Goal: Check status: Check status

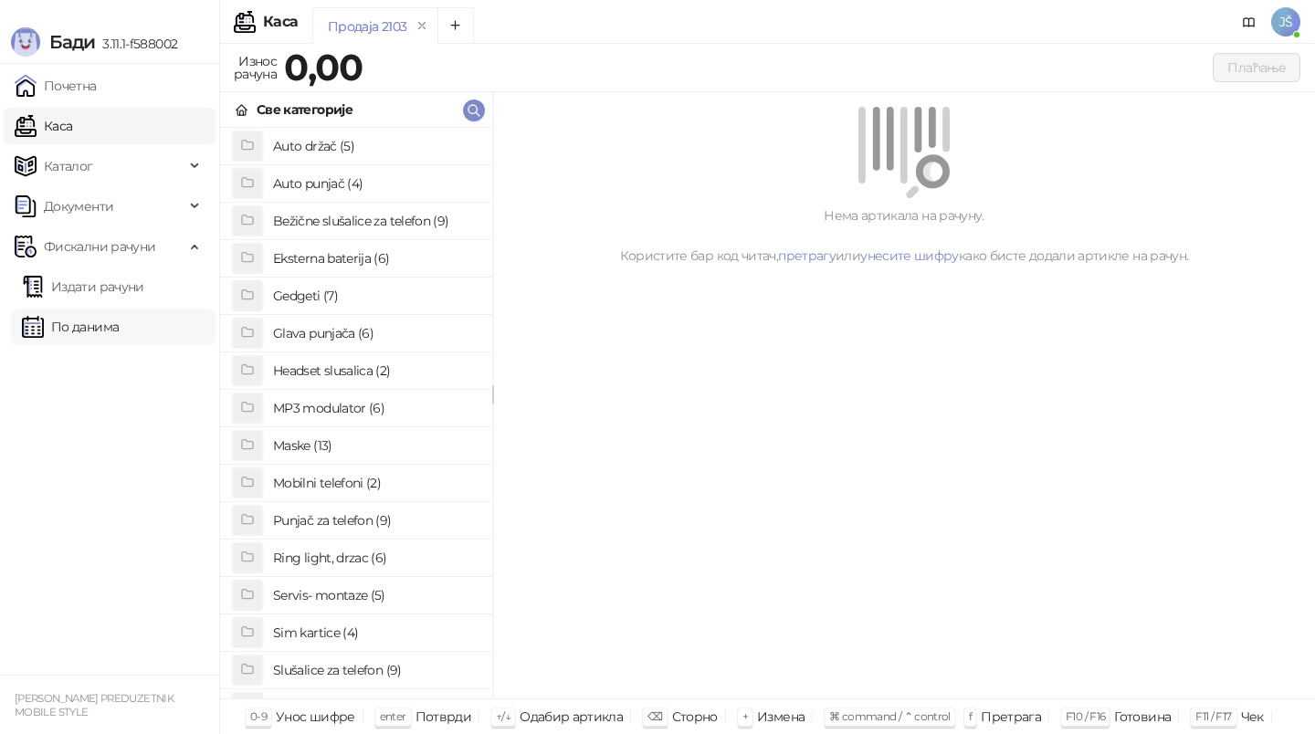
click at [107, 330] on link "По данима" at bounding box center [70, 327] width 97 height 37
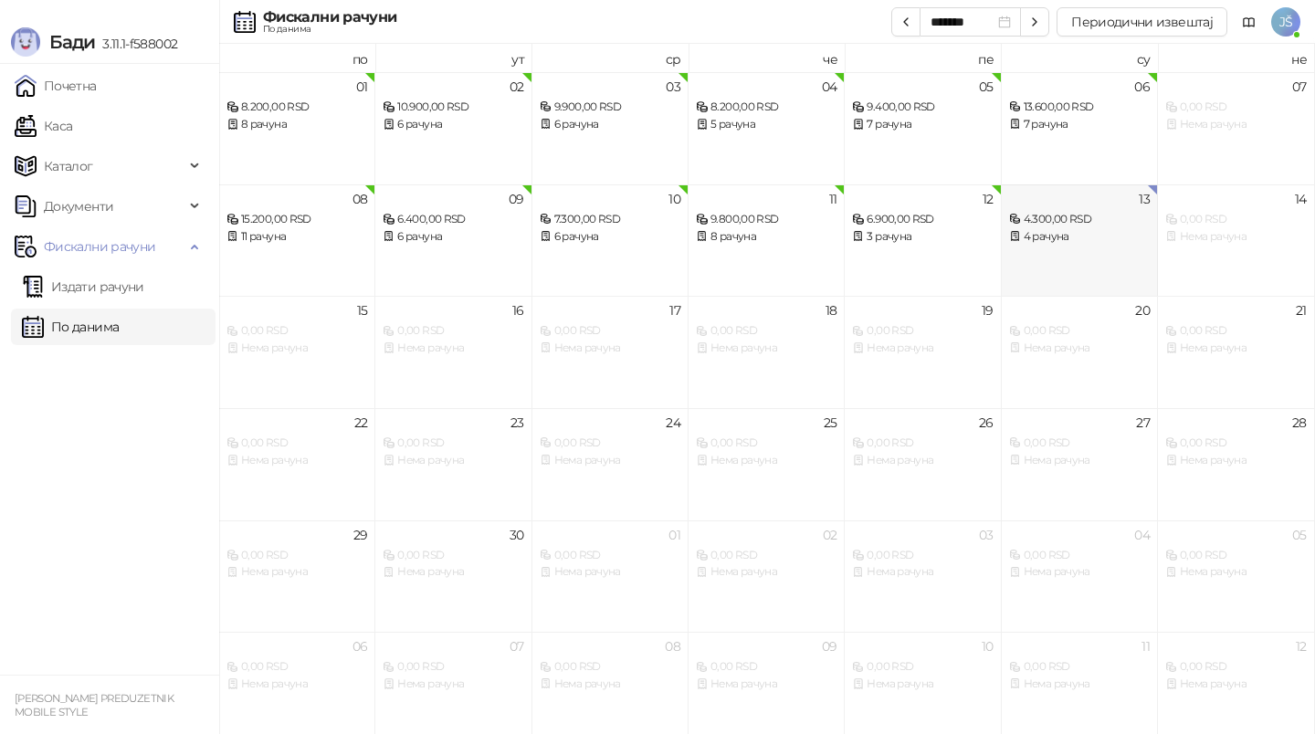
click at [1046, 271] on div "13 4.300,00 RSD 4 рачуна" at bounding box center [1079, 240] width 156 height 112
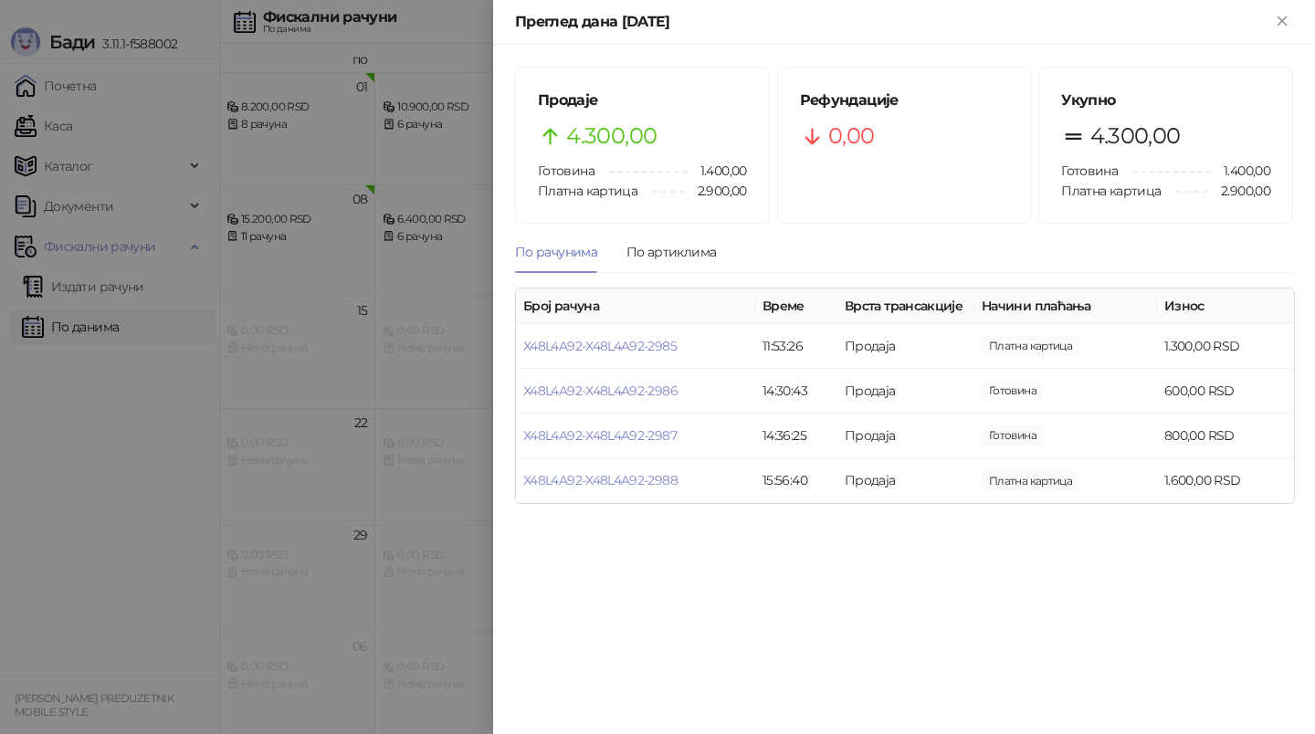
click at [439, 583] on div at bounding box center [657, 367] width 1315 height 734
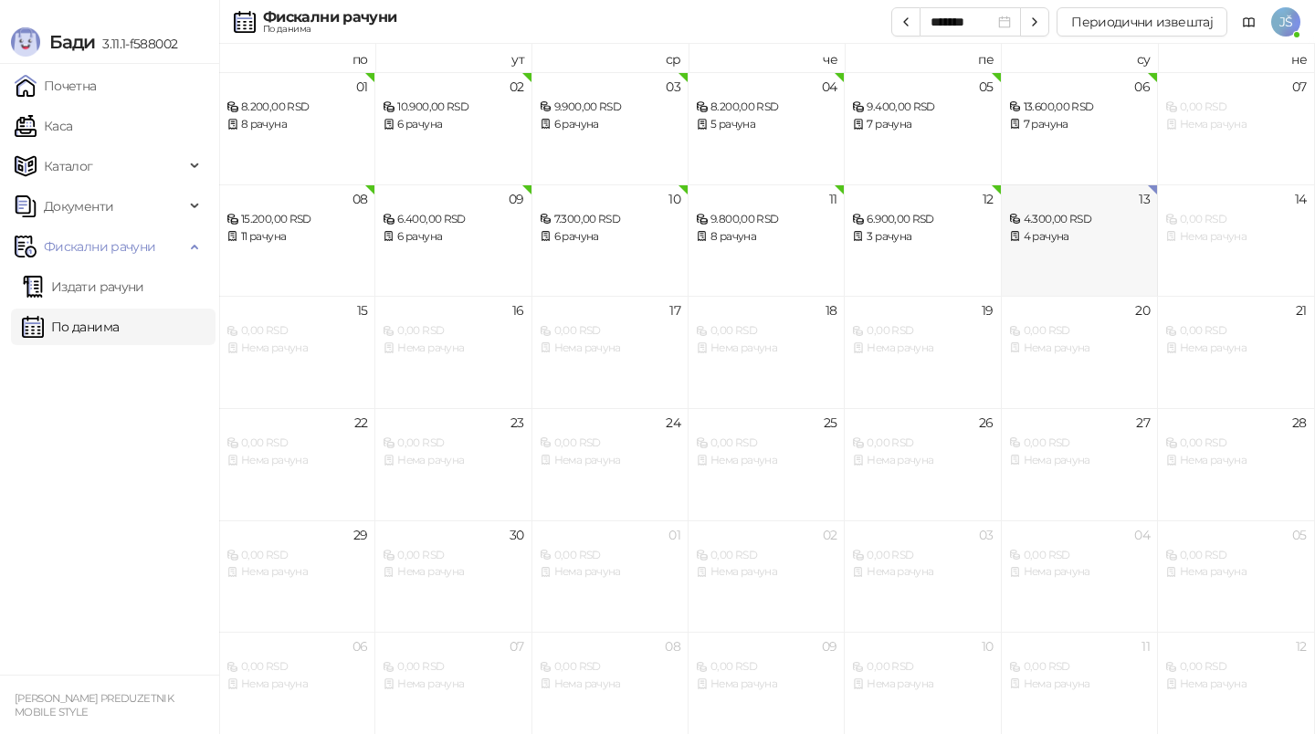
click at [1043, 257] on div "13 4.300,00 RSD 4 рачуна" at bounding box center [1079, 240] width 156 height 112
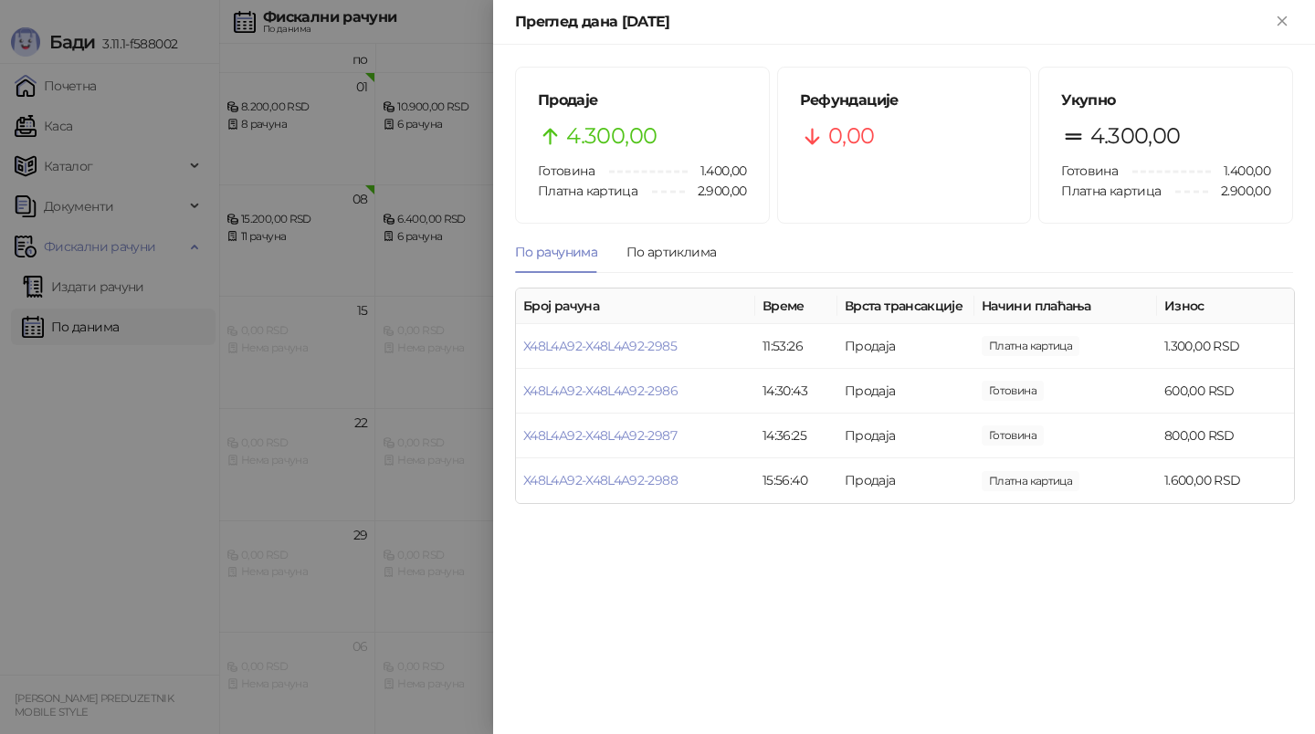
click at [140, 412] on div at bounding box center [657, 367] width 1315 height 734
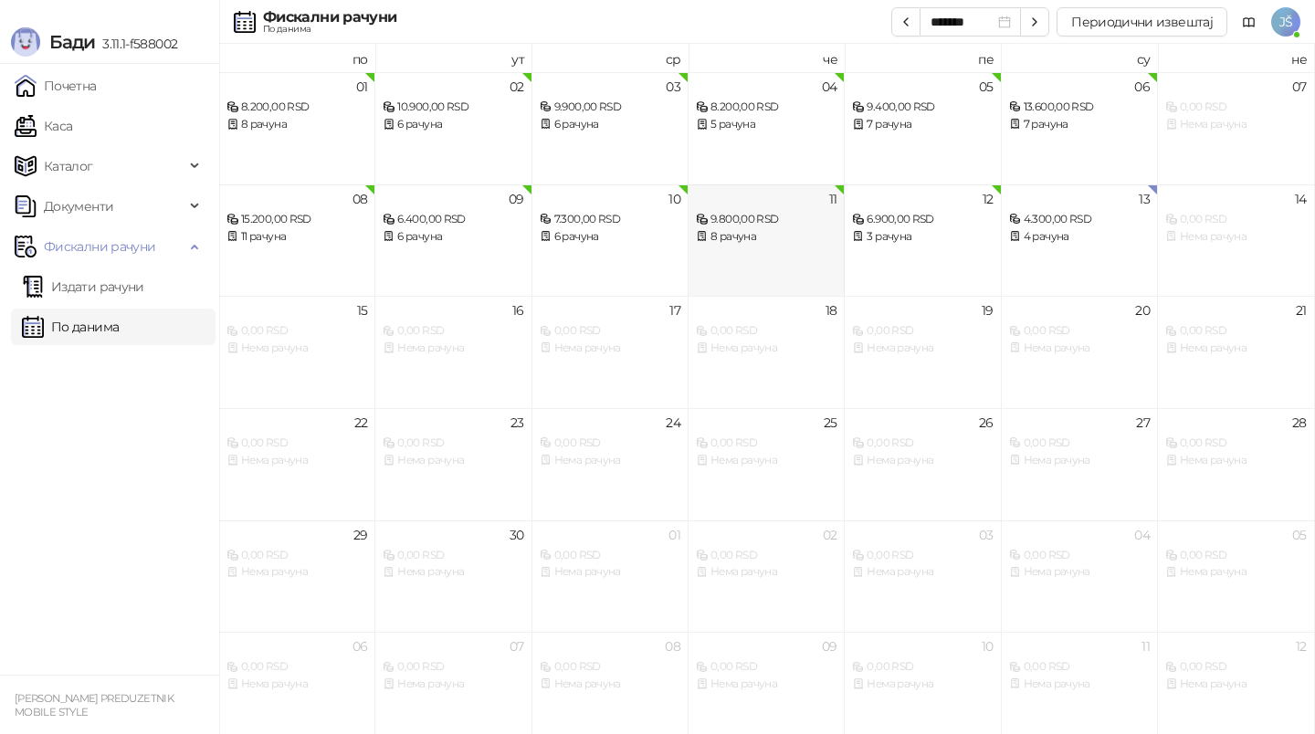
click at [772, 230] on div "8 рачуна" at bounding box center [766, 236] width 141 height 17
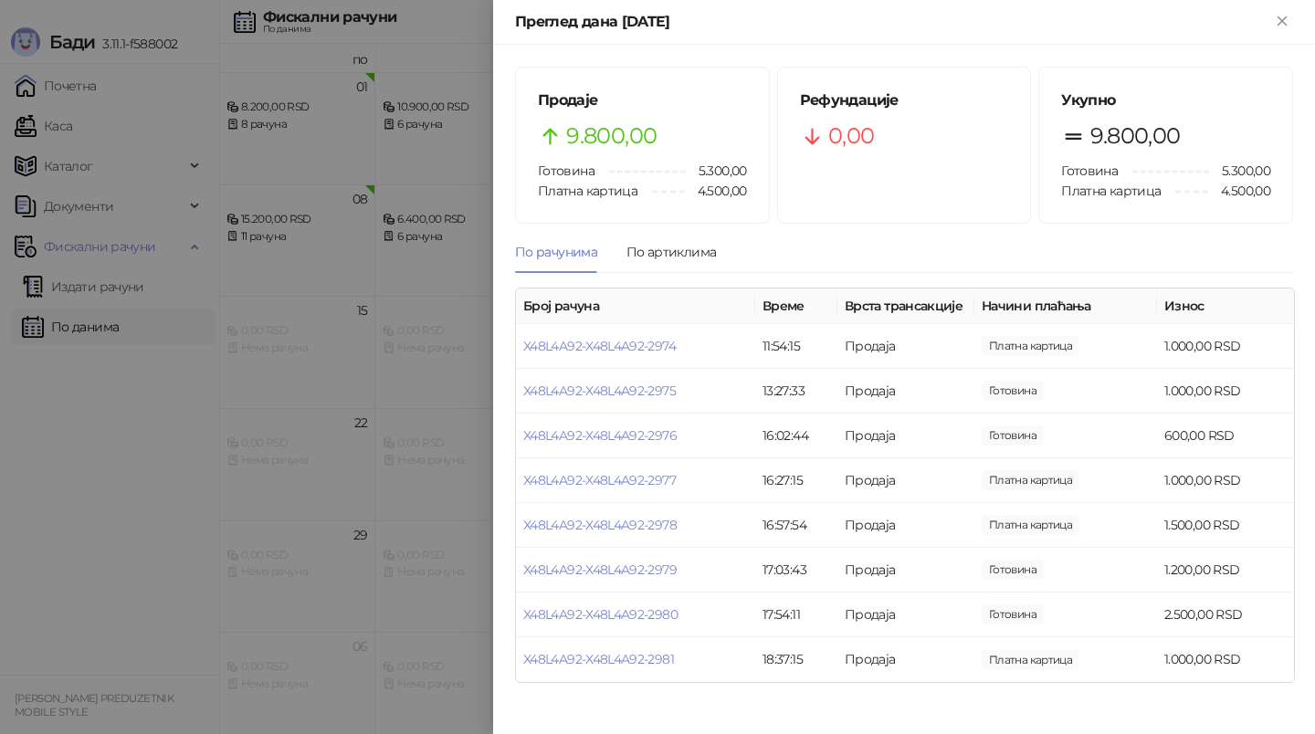
click at [419, 330] on div at bounding box center [657, 367] width 1315 height 734
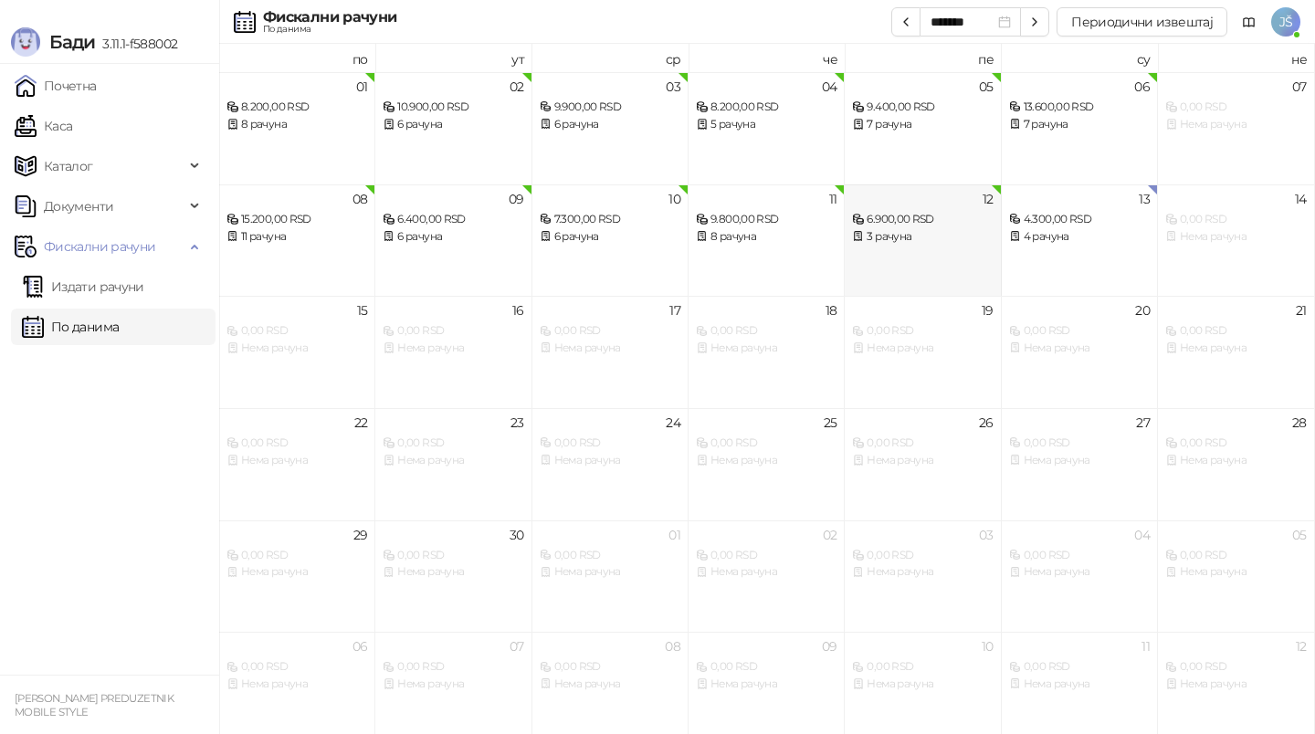
click at [893, 252] on div "12 6.900,00 RSD 3 рачуна" at bounding box center [922, 240] width 156 height 112
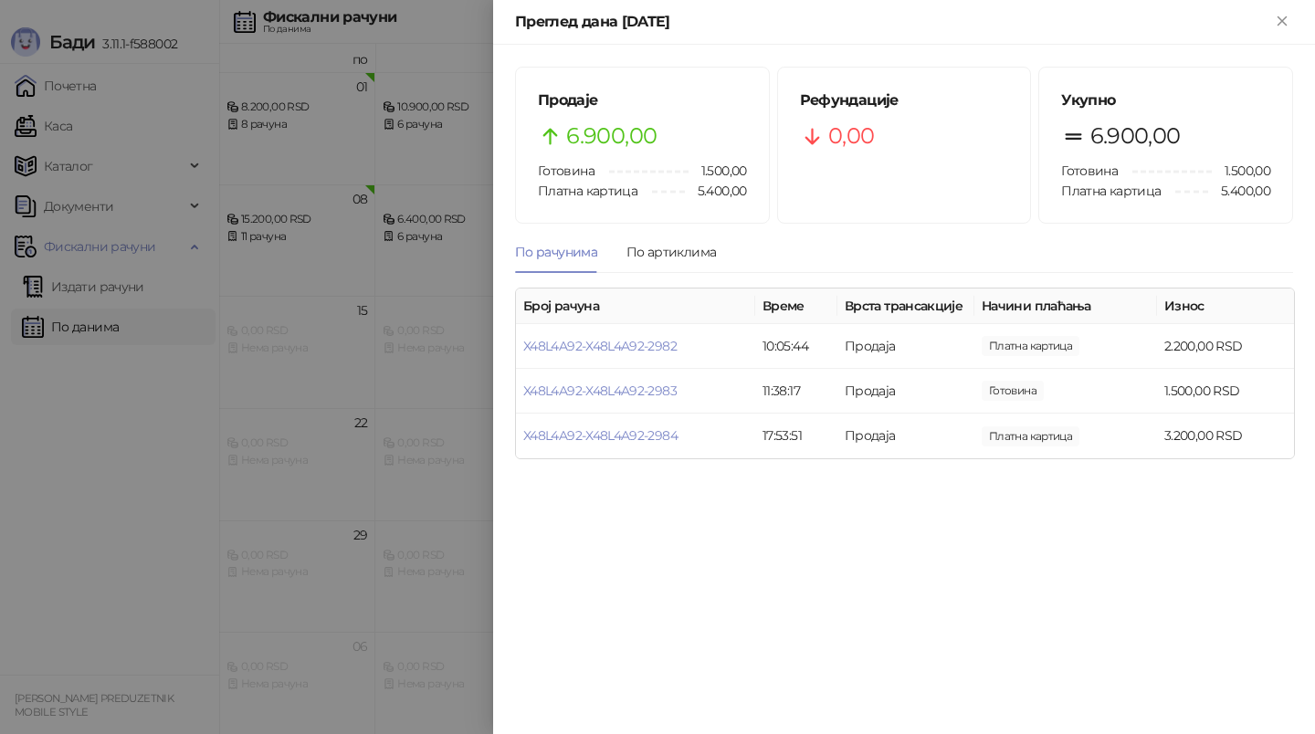
click at [439, 370] on div at bounding box center [657, 367] width 1315 height 734
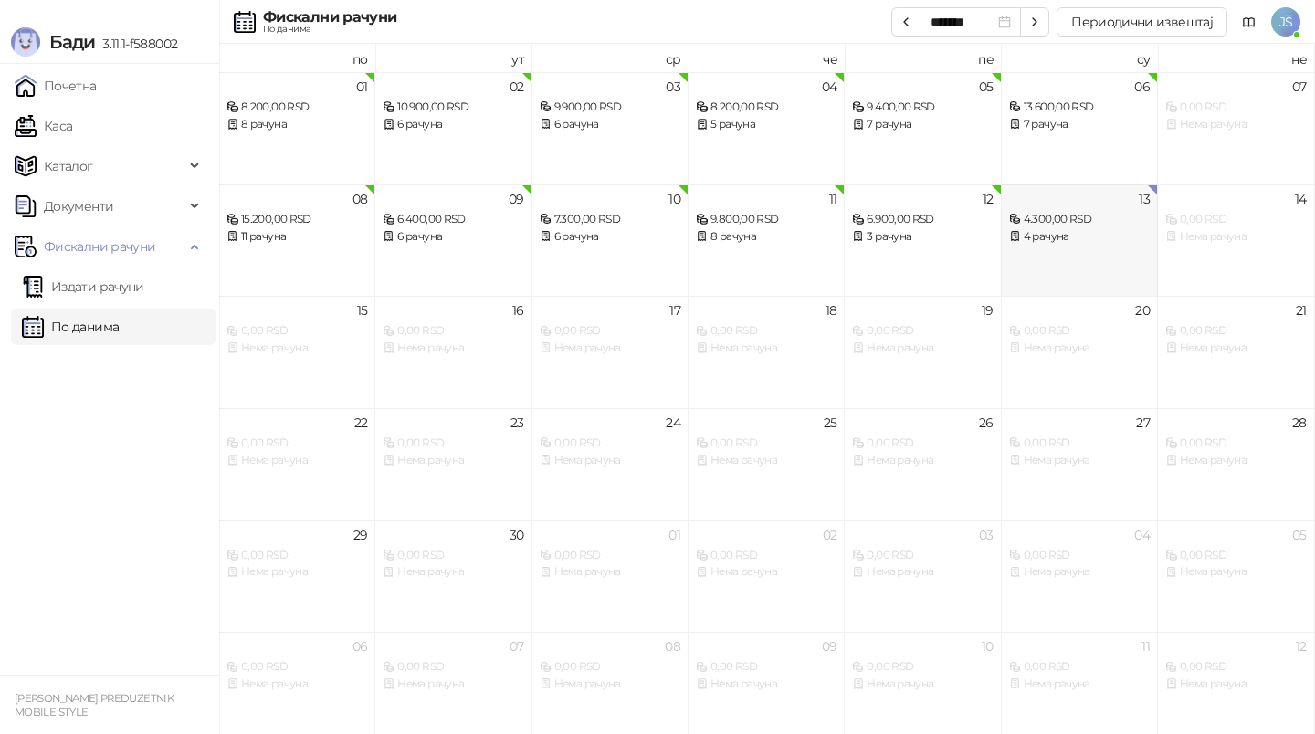
click at [1137, 205] on div "4.300,00 RSD 4 рачуна" at bounding box center [1079, 219] width 141 height 53
